Goal: Transaction & Acquisition: Register for event/course

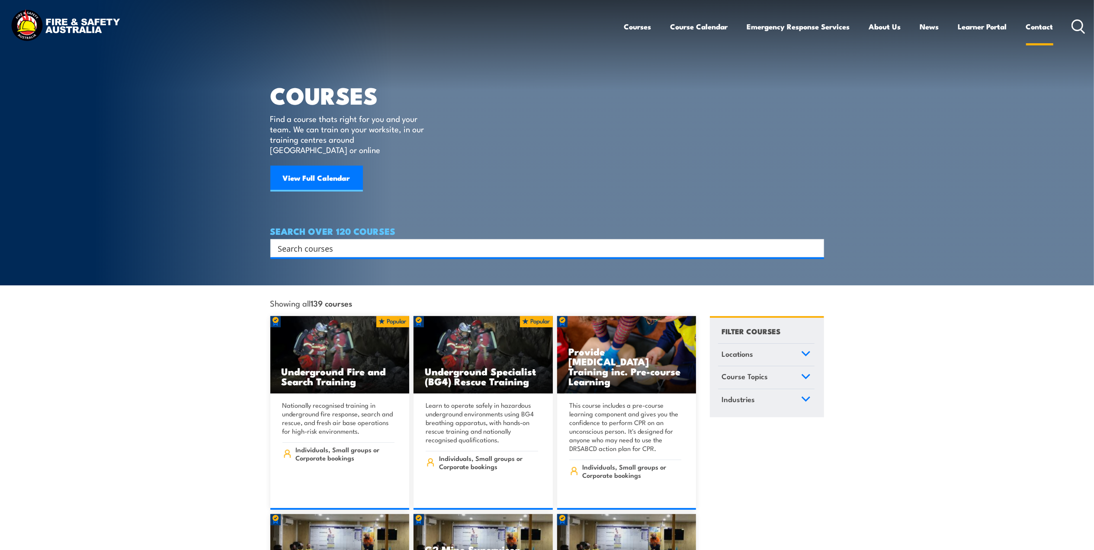
click at [1032, 28] on link "Contact" at bounding box center [1039, 26] width 27 height 23
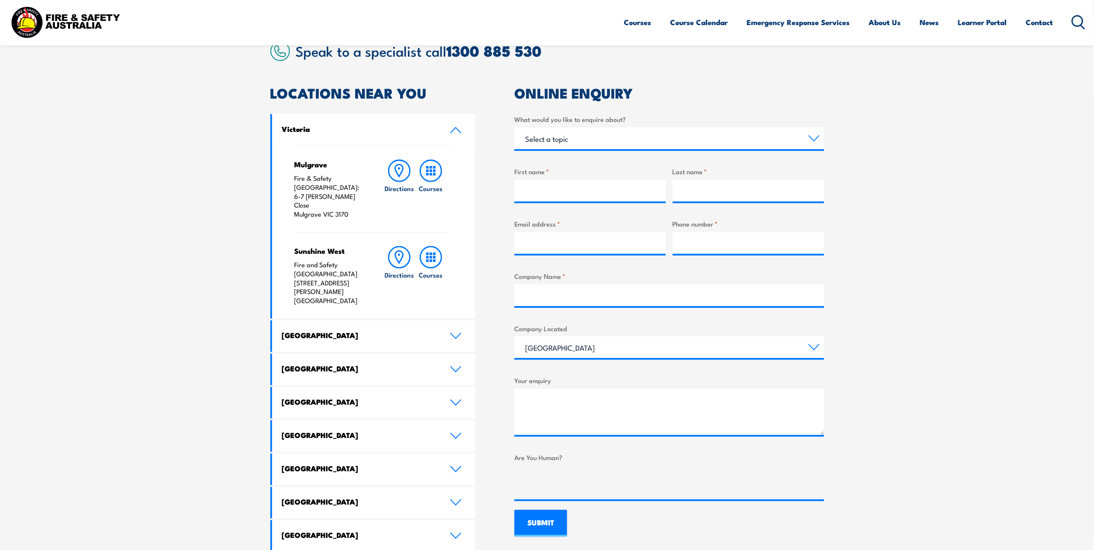
scroll to position [231, 0]
click at [355, 363] on h4 "[GEOGRAPHIC_DATA]" at bounding box center [359, 368] width 155 height 10
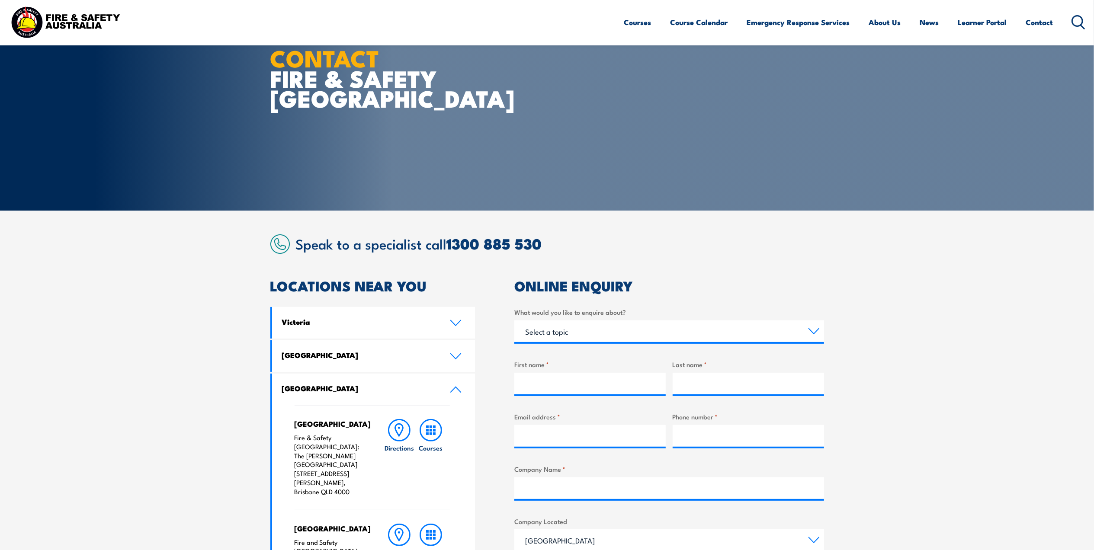
scroll to position [173, 0]
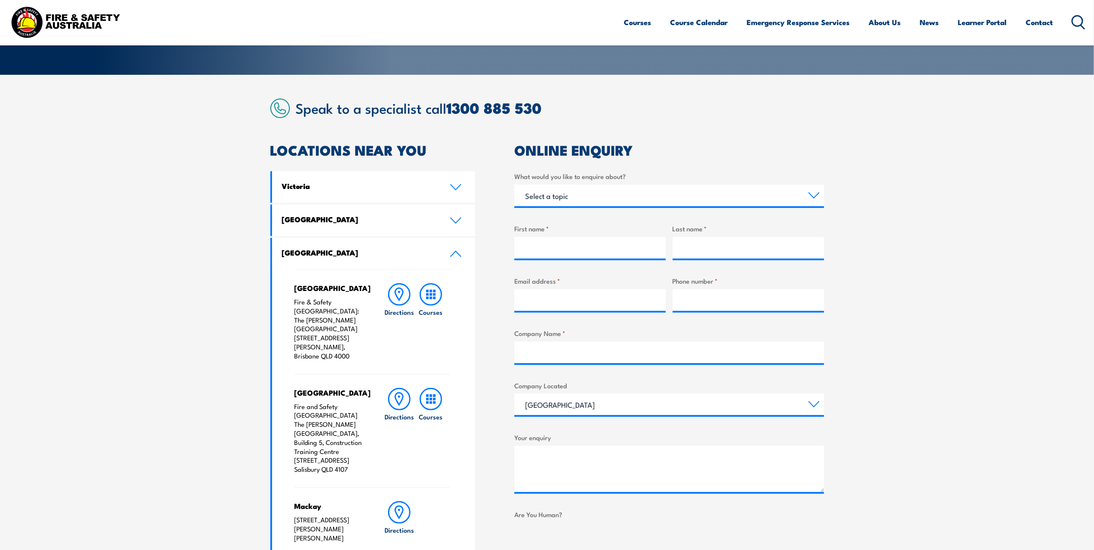
click at [869, 123] on section "Speak to a specialist call 1300 885 530 LOCATIONS NEAR YOU Victoria Mulgrave Fi…" at bounding box center [547, 461] width 1094 height 772
click at [704, 27] on link "Course Calendar" at bounding box center [700, 22] width 58 height 23
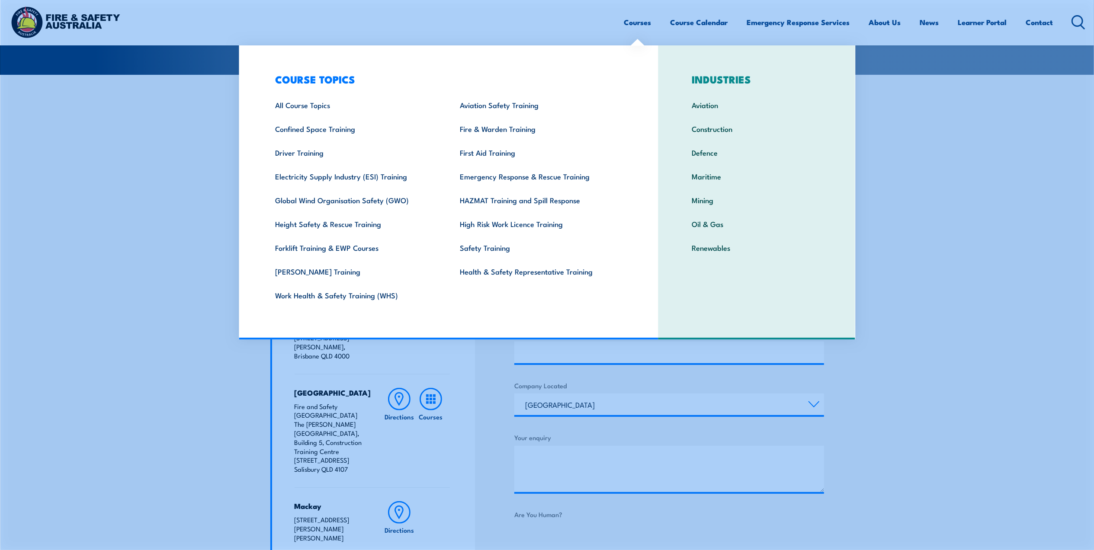
click at [637, 21] on link "Courses" at bounding box center [637, 22] width 27 height 23
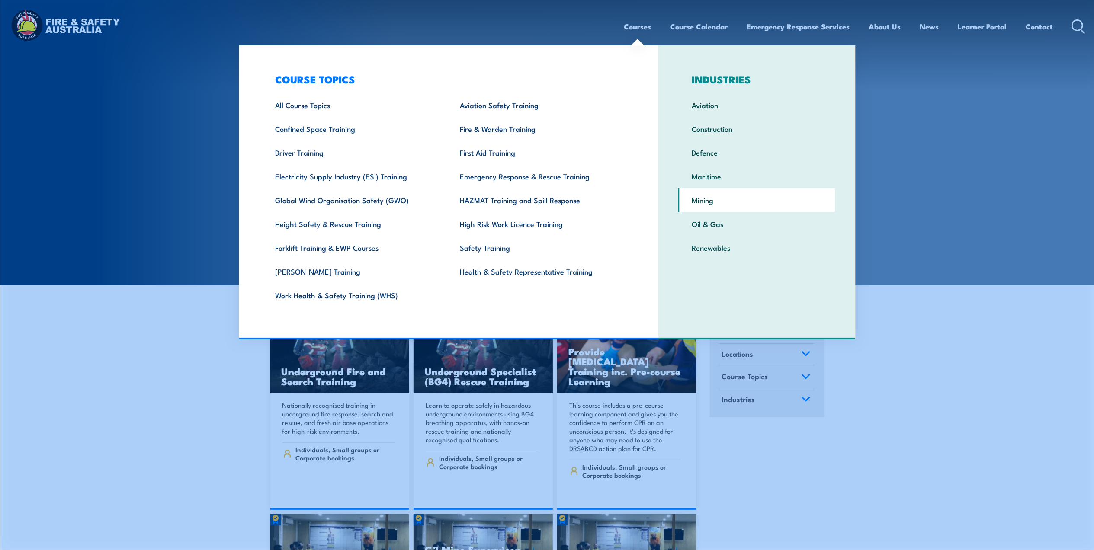
click at [718, 199] on link "Mining" at bounding box center [757, 200] width 157 height 24
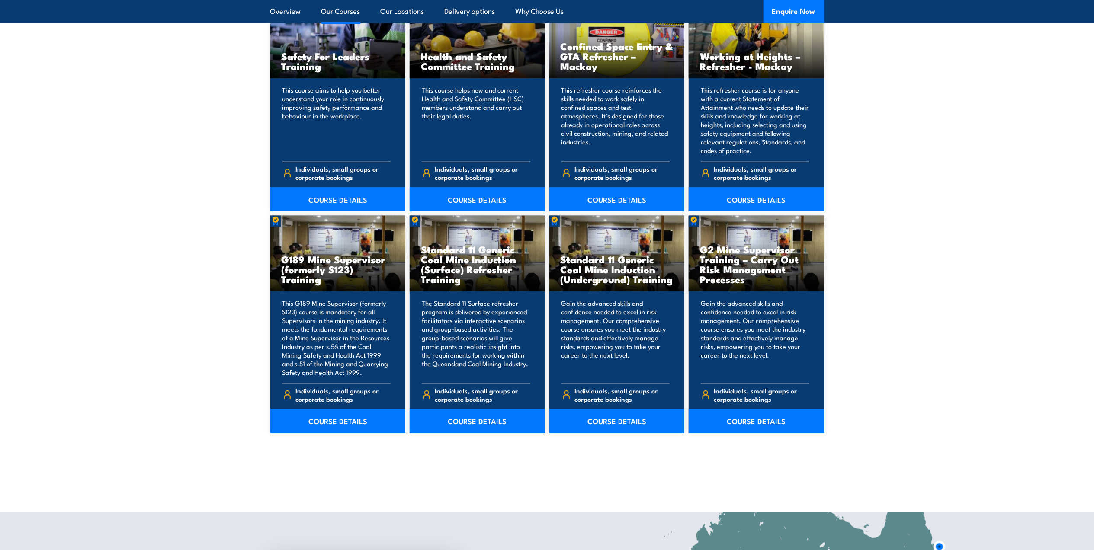
scroll to position [4096, 0]
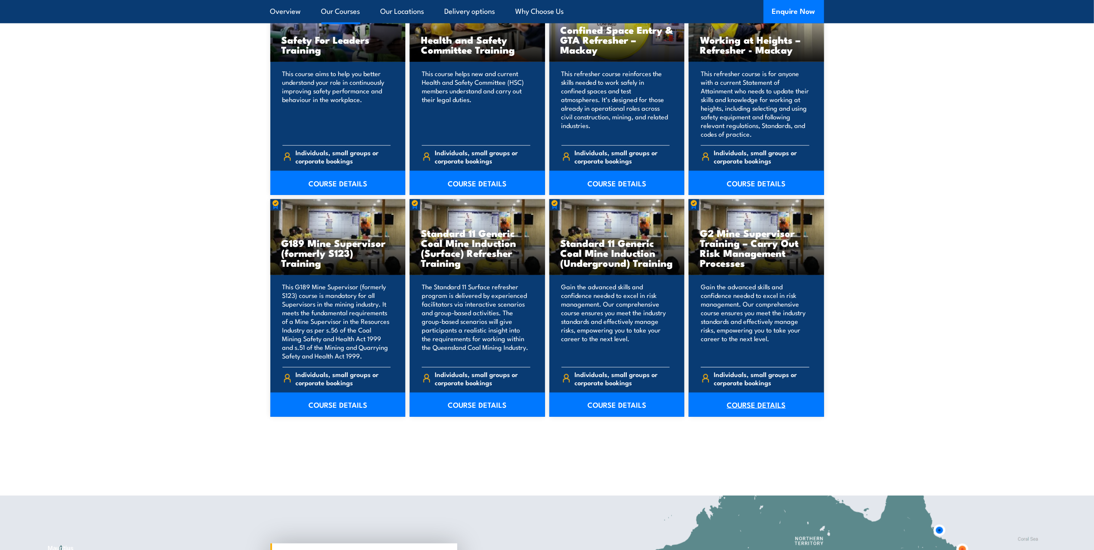
click at [740, 396] on link "COURSE DETAILS" at bounding box center [756, 405] width 135 height 24
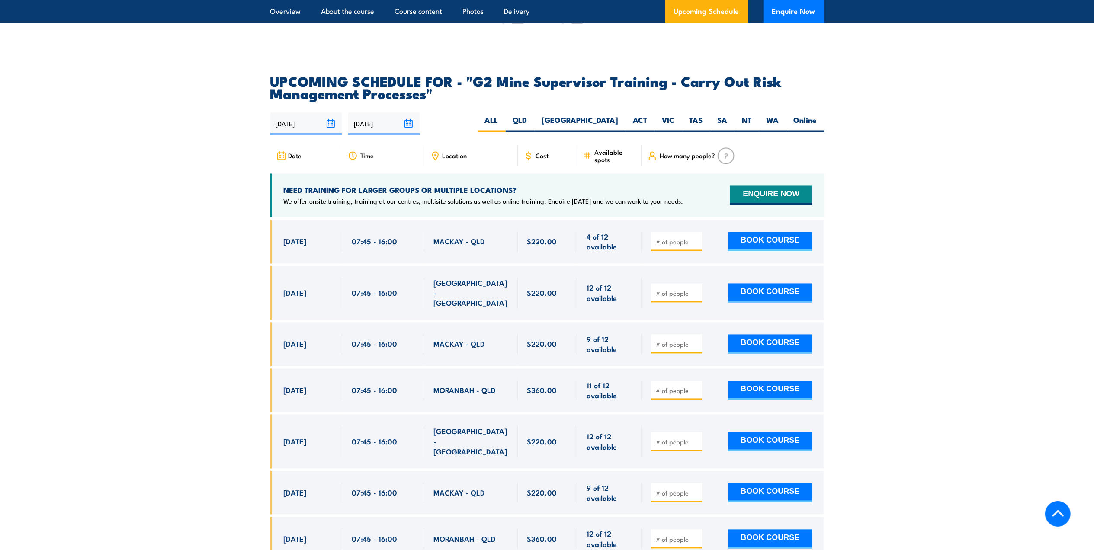
scroll to position [1558, 0]
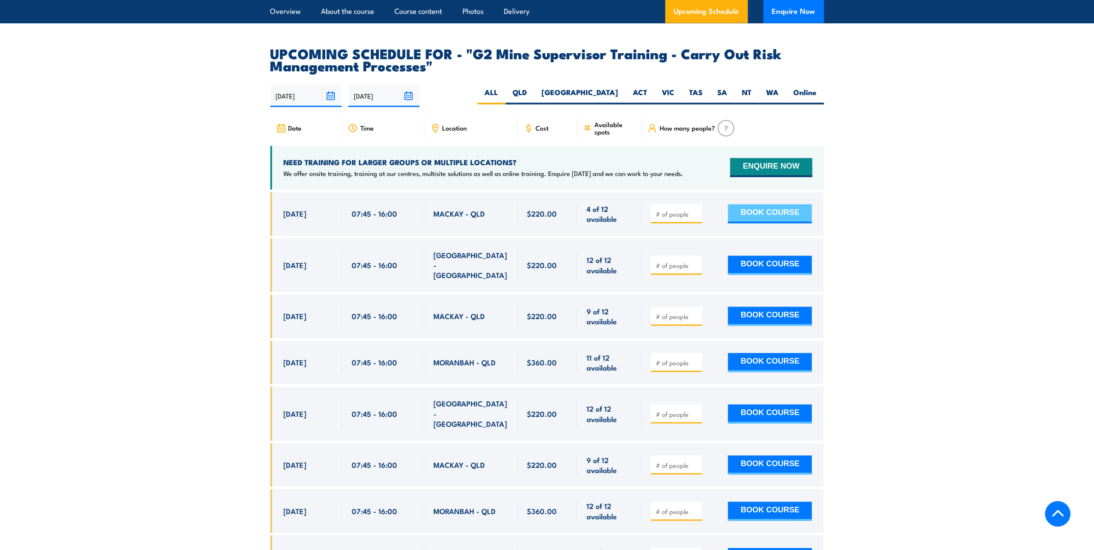
click at [762, 215] on button "BOOK COURSE" at bounding box center [770, 214] width 84 height 19
type input "1"
click at [695, 219] on input "1" at bounding box center [677, 214] width 43 height 9
click at [743, 219] on button "BOOK COURSE" at bounding box center [770, 214] width 84 height 19
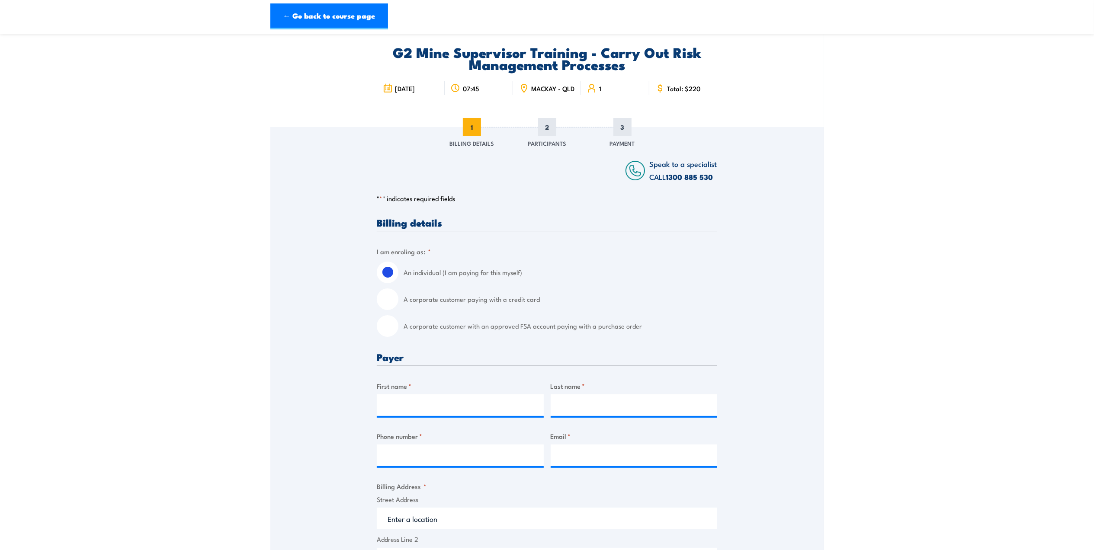
scroll to position [58, 0]
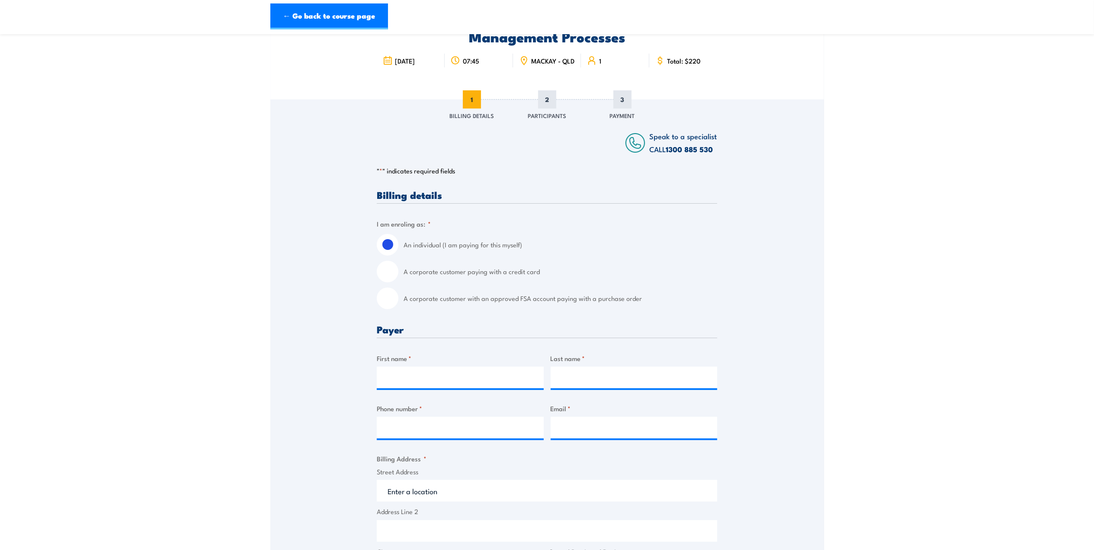
click at [387, 271] on input "A corporate customer paying with a credit card" at bounding box center [388, 272] width 22 height 22
radio input "true"
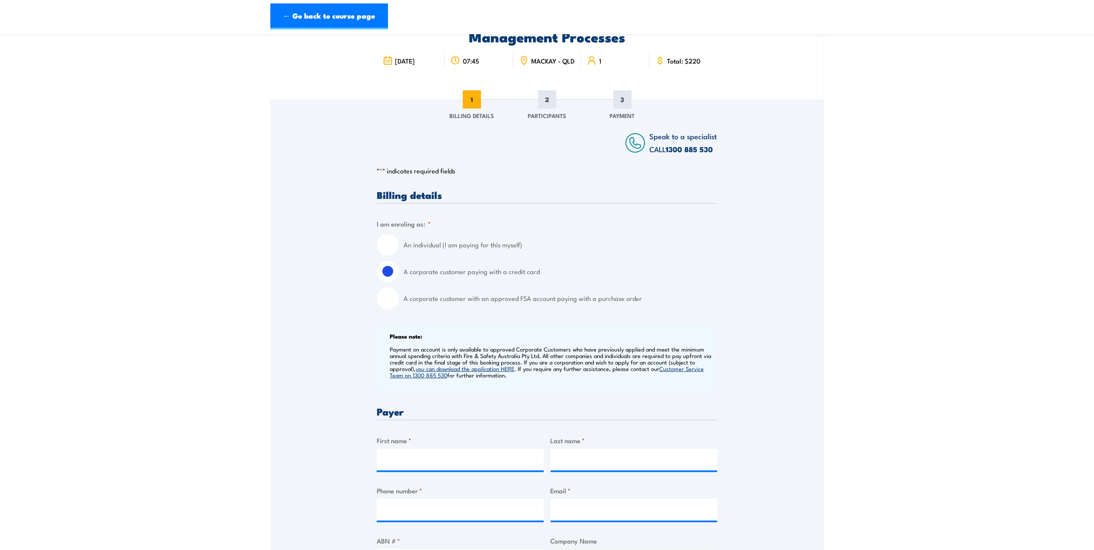
click at [384, 309] on input "A corporate customer with an approved FSA account paying with a purchase order" at bounding box center [388, 299] width 22 height 22
radio input "true"
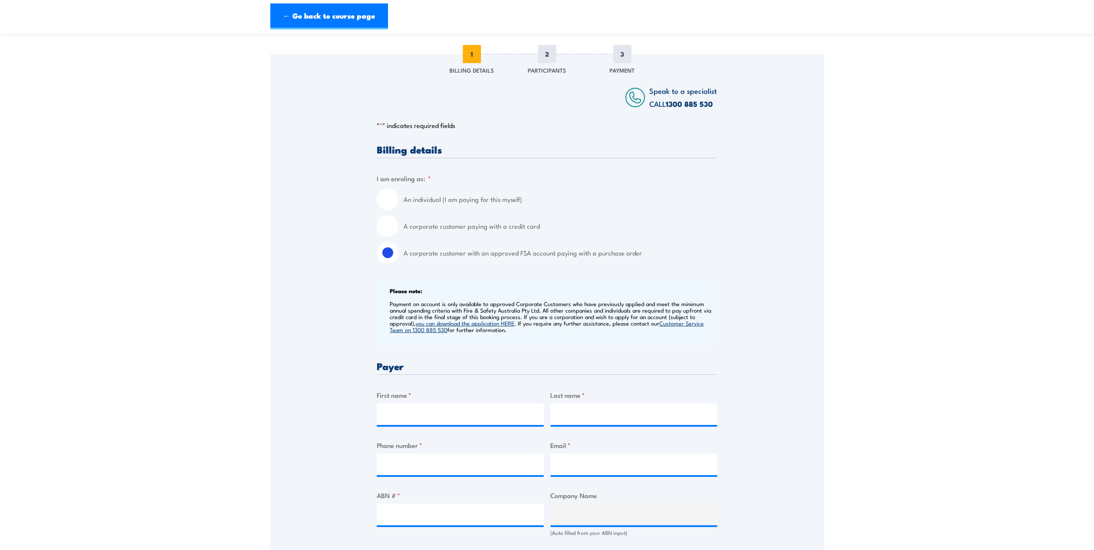
scroll to position [0, 0]
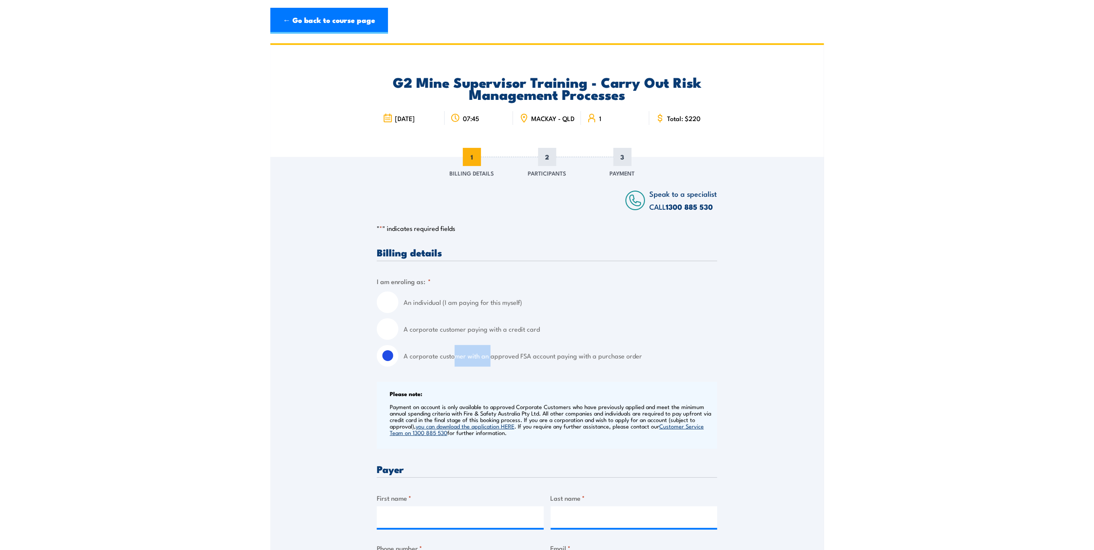
drag, startPoint x: 456, startPoint y: 364, endPoint x: 492, endPoint y: 363, distance: 36.4
click at [492, 363] on label "A corporate customer with an approved FSA account paying with a purchase order" at bounding box center [561, 356] width 314 height 22
drag, startPoint x: 492, startPoint y: 363, endPoint x: 524, endPoint y: 363, distance: 31.6
click at [524, 363] on label "A corporate customer with an approved FSA account paying with a purchase order" at bounding box center [561, 356] width 314 height 22
drag, startPoint x: 524, startPoint y: 363, endPoint x: 595, endPoint y: 363, distance: 71.8
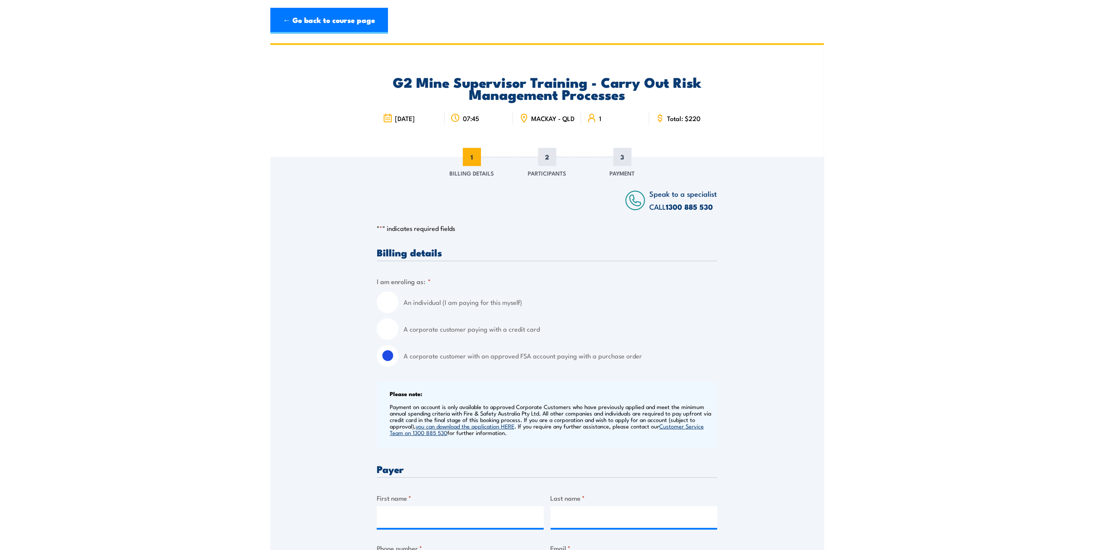
click at [595, 363] on label "A corporate customer with an approved FSA account paying with a purchase order" at bounding box center [561, 356] width 314 height 22
click at [399, 363] on input "A corporate customer with an approved FSA account paying with a purchase order" at bounding box center [388, 356] width 22 height 22
drag, startPoint x: 518, startPoint y: 364, endPoint x: 549, endPoint y: 361, distance: 31.3
click at [549, 361] on label "A corporate customer with an approved FSA account paying with a purchase order" at bounding box center [561, 356] width 314 height 22
drag, startPoint x: 549, startPoint y: 361, endPoint x: 591, endPoint y: 361, distance: 42.0
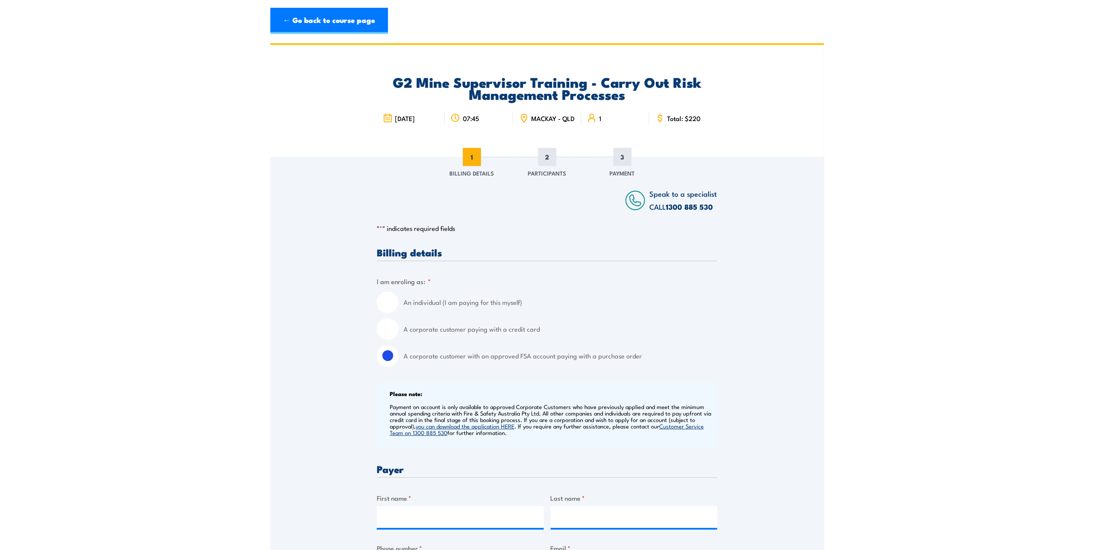
click at [591, 361] on label "A corporate customer with an approved FSA account paying with a purchase order" at bounding box center [561, 356] width 314 height 22
drag, startPoint x: 812, startPoint y: 351, endPoint x: 858, endPoint y: 350, distance: 45.9
drag, startPoint x: 873, startPoint y: 348, endPoint x: 1035, endPoint y: 329, distance: 163.4
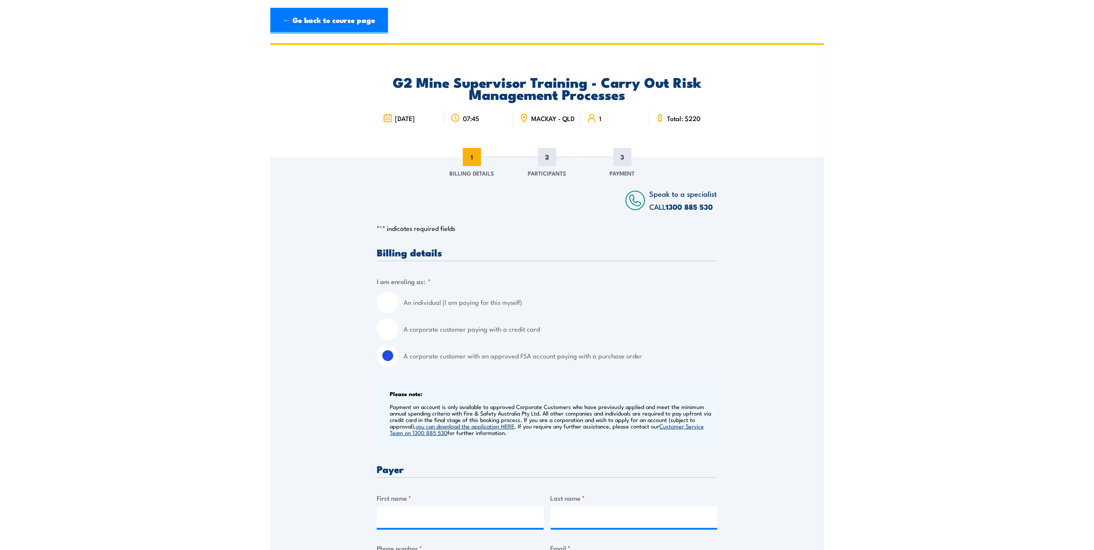
drag, startPoint x: 925, startPoint y: 93, endPoint x: 923, endPoint y: 88, distance: 5.5
drag, startPoint x: 993, startPoint y: 88, endPoint x: 991, endPoint y: 84, distance: 5.1
